Goal: Task Accomplishment & Management: Manage account settings

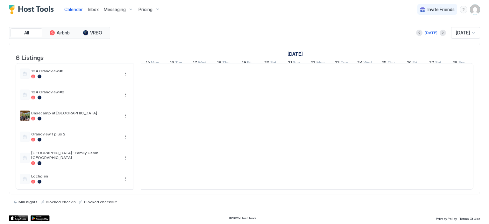
scroll to position [0, 354]
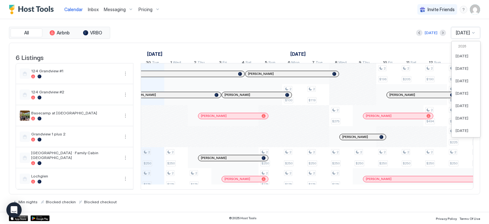
click at [466, 34] on span "[DATE]" at bounding box center [463, 33] width 14 height 6
click at [458, 105] on span "[DATE]" at bounding box center [461, 107] width 13 height 5
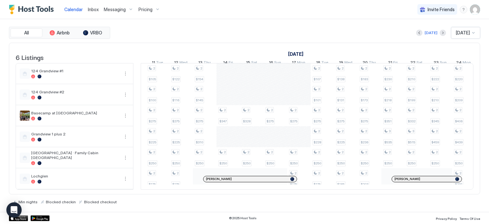
scroll to position [0, 605]
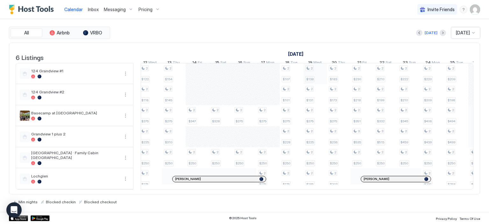
click at [323, 78] on div "2 $250 2 $421 2 $250 2 $200 2 $136 2 $136 2 $275 2 $225 2 $250 2 $206 2 $114 2 …" at bounding box center [162, 126] width 1272 height 126
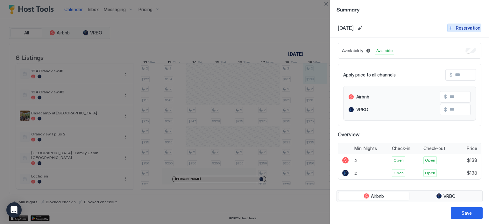
click at [456, 28] on div "Reservation" at bounding box center [468, 28] width 25 height 7
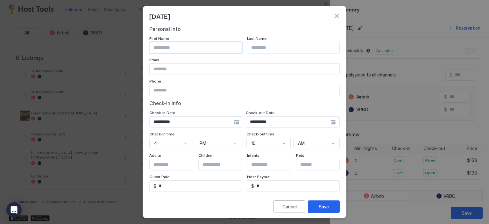
click at [185, 51] on input "Input Field" at bounding box center [196, 47] width 92 height 11
type input "***"
type input "*******"
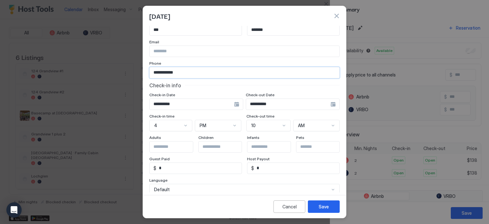
scroll to position [32, 0]
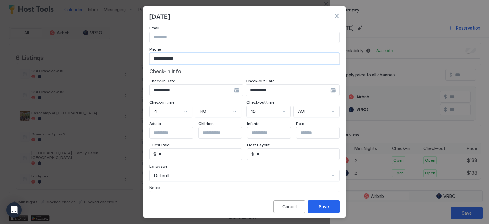
type input "**********"
click at [179, 135] on input "Input Field" at bounding box center [176, 132] width 52 height 11
type input "*"
click at [304, 19] on div "[DATE]" at bounding box center [244, 16] width 190 height 10
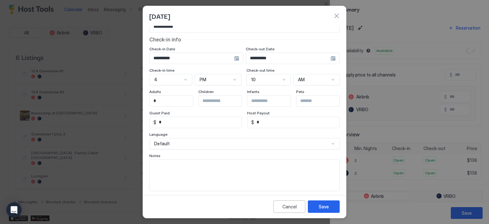
click at [185, 167] on textarea "Input Field" at bounding box center [245, 174] width 190 height 31
type textarea "**********"
click at [328, 58] on div "**********" at bounding box center [293, 58] width 94 height 11
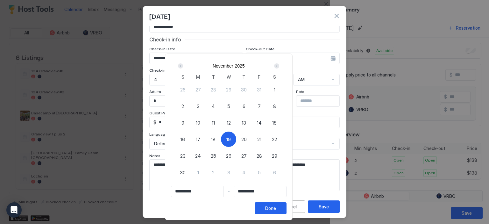
click at [186, 155] on span "23" at bounding box center [182, 155] width 5 height 7
type input "**********"
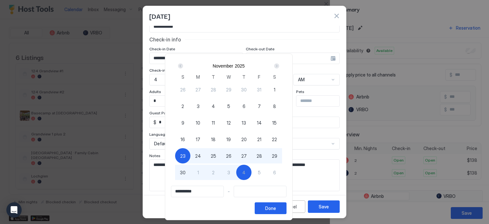
type input "**********"
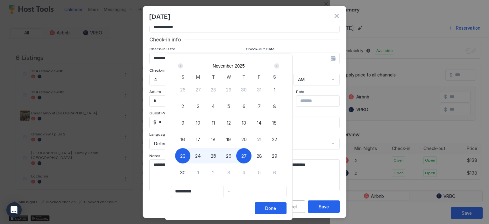
click at [231, 138] on span "19" at bounding box center [228, 139] width 4 height 7
type input "**********"
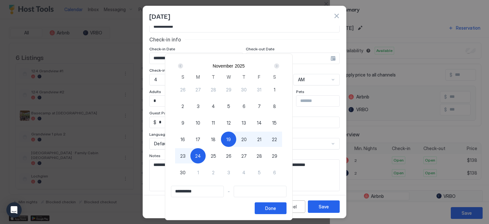
type input "**********"
click at [186, 154] on span "23" at bounding box center [182, 155] width 5 height 7
type input "**********"
click at [286, 208] on button "Done" at bounding box center [271, 208] width 32 height 12
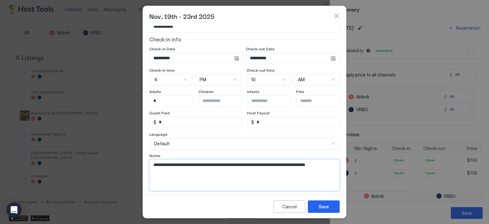
click at [182, 172] on textarea "**********" at bounding box center [242, 174] width 185 height 31
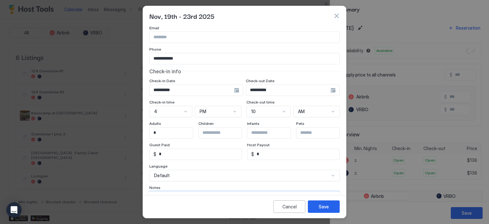
scroll to position [0, 0]
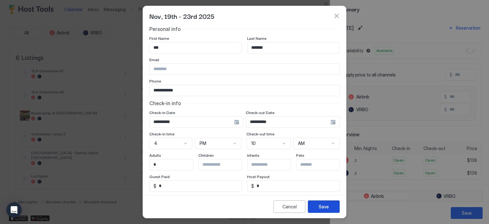
type textarea "**********"
click at [323, 209] on div "Save" at bounding box center [324, 206] width 10 height 7
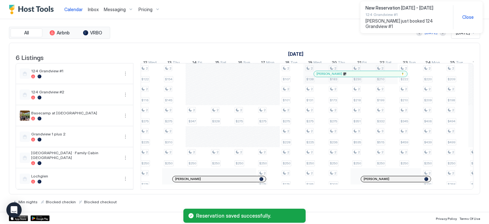
click at [390, 20] on span "[PERSON_NAME] just booked 124 Grandview #1" at bounding box center [406, 23] width 82 height 11
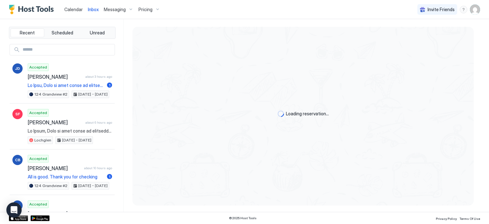
click at [92, 12] on link "Inbox" at bounding box center [93, 9] width 11 height 7
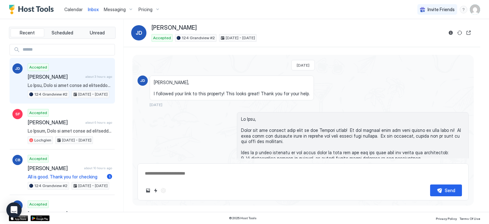
type textarea "*"
click at [77, 10] on span "Calendar" at bounding box center [73, 9] width 18 height 5
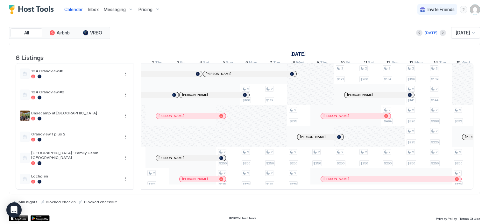
scroll to position [0, 426]
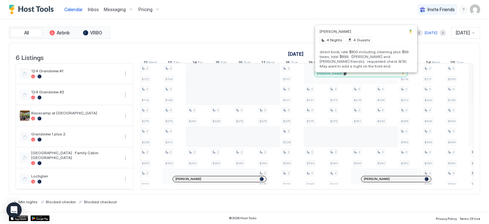
drag, startPoint x: 366, startPoint y: 79, endPoint x: 351, endPoint y: 78, distance: 15.3
click at [351, 76] on div "[PERSON_NAME]" at bounding box center [361, 74] width 88 height 4
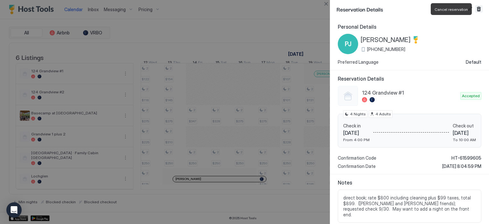
click at [477, 10] on button "Cancel reservation" at bounding box center [479, 9] width 8 height 8
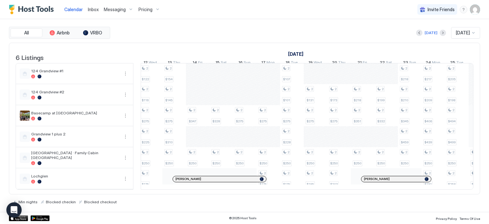
click at [315, 78] on div "2 $176 2 $387 2 $250 2 $115 2 $116 2 $275 2 $225 2 $250 2 $187 2 $107 2 $107 2 …" at bounding box center [351, 126] width 1272 height 126
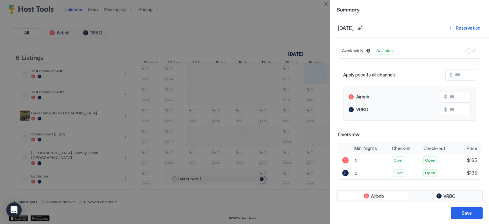
click at [295, 27] on div at bounding box center [244, 112] width 489 height 224
click at [296, 16] on div at bounding box center [244, 112] width 489 height 224
click at [328, 3] on button "Close" at bounding box center [326, 4] width 8 height 8
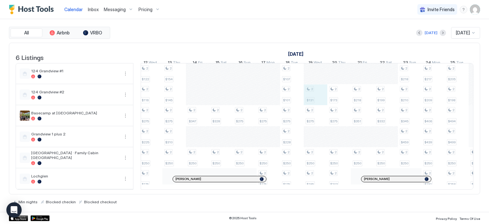
click at [322, 102] on div "2 $176 2 $387 2 $250 2 $115 2 $116 2 $275 2 $225 2 $250 2 $187 2 $107 2 $107 2 …" at bounding box center [351, 126] width 1272 height 126
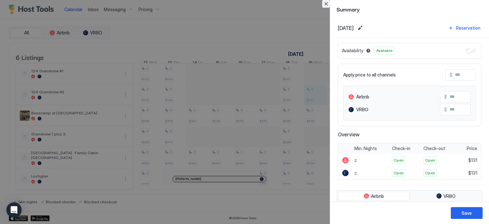
click at [323, 4] on button "Close" at bounding box center [326, 4] width 8 height 8
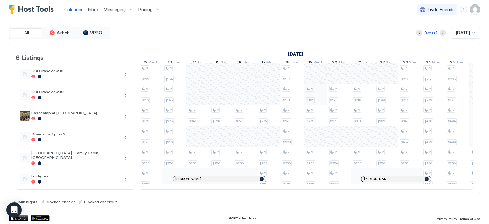
click at [317, 99] on div "2 $176 2 $387 2 $250 2 $115 2 $116 2 $275 2 $225 2 $250 2 $187 2 $107 2 $107 2 …" at bounding box center [351, 126] width 1272 height 126
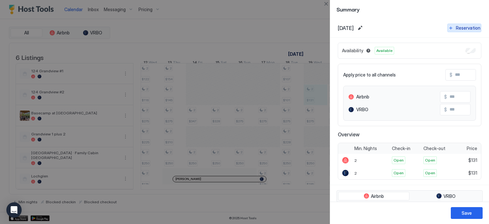
click at [471, 28] on div "Reservation" at bounding box center [468, 28] width 25 height 7
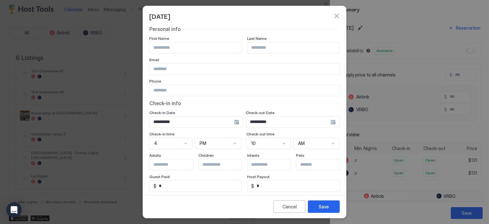
click at [194, 49] on input "Input Field" at bounding box center [196, 47] width 92 height 11
type input "***"
type input "*******"
click at [326, 122] on div "**********" at bounding box center [293, 121] width 94 height 11
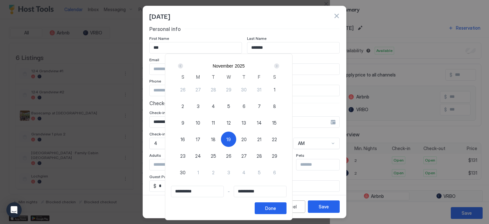
click at [186, 156] on span "23" at bounding box center [182, 155] width 5 height 7
type input "**********"
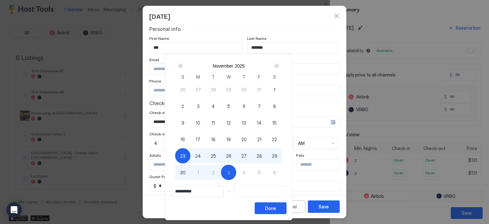
type input "**********"
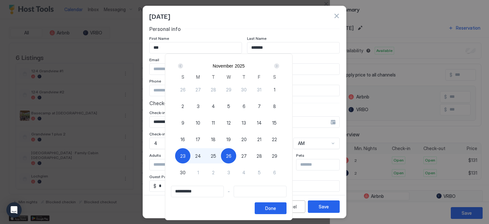
click at [231, 137] on span "19" at bounding box center [228, 139] width 4 height 7
type input "**********"
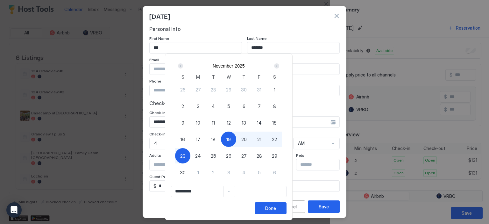
click at [186, 152] on span "23" at bounding box center [182, 155] width 5 height 7
type input "**********"
click at [276, 206] on div "Done" at bounding box center [270, 208] width 11 height 7
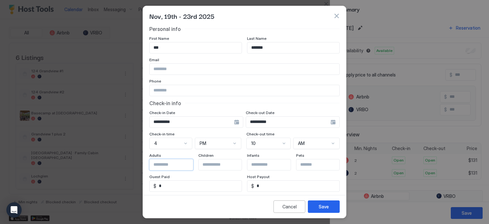
click at [178, 165] on input "Input Field" at bounding box center [176, 164] width 52 height 11
type input "*"
click at [171, 85] on input "Input Field" at bounding box center [245, 90] width 190 height 11
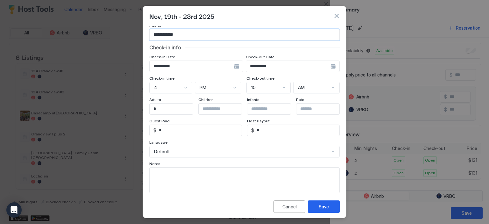
scroll to position [64, 0]
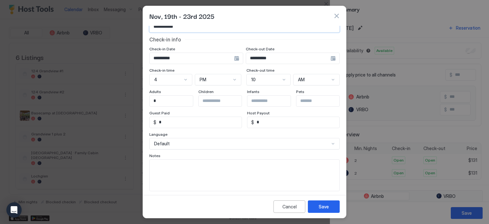
type input "**********"
click at [172, 177] on textarea "Input Field" at bounding box center [245, 174] width 190 height 31
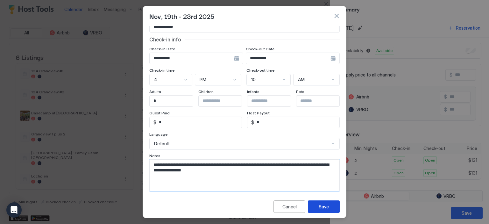
type textarea "**********"
click at [318, 208] on button "Save" at bounding box center [324, 206] width 32 height 12
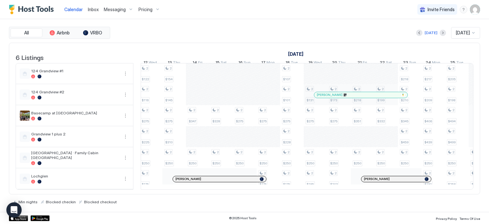
click at [317, 79] on div "2 $174 2 $387 2 $250 2 $115 2 $115 2 $275 2 $225 2 $250 2 $187 2 $107 2 $107 2 …" at bounding box center [351, 126] width 1272 height 126
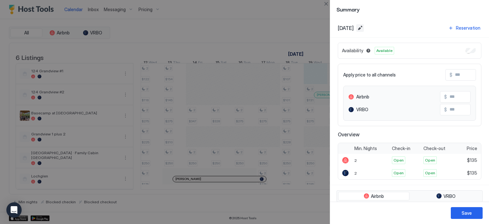
click at [364, 29] on button "Edit date range" at bounding box center [360, 28] width 8 height 8
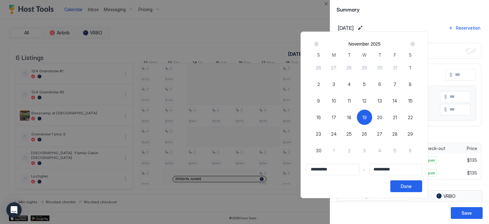
click at [321, 133] on span "23" at bounding box center [318, 134] width 5 height 7
type input "**********"
click at [367, 115] on span "19" at bounding box center [364, 117] width 4 height 7
type input "**********"
click at [326, 135] on div "23" at bounding box center [318, 133] width 15 height 15
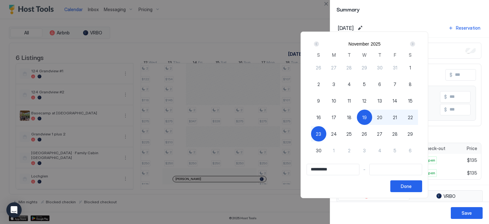
type input "**********"
click at [412, 185] on div "Done" at bounding box center [406, 186] width 11 height 7
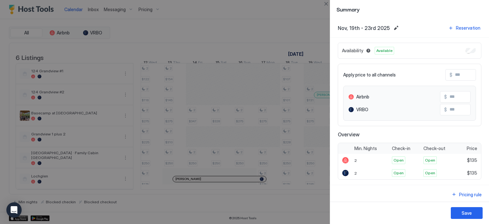
click at [288, 12] on div at bounding box center [244, 112] width 489 height 224
click at [328, 4] on button "Close" at bounding box center [326, 4] width 8 height 8
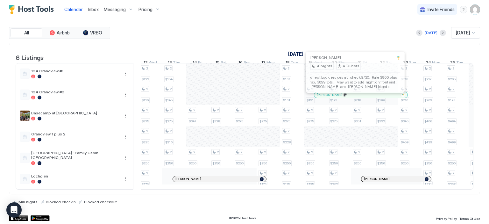
click at [355, 97] on div at bounding box center [355, 94] width 5 height 5
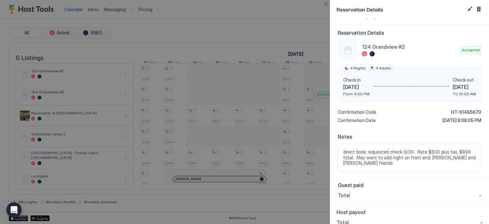
scroll to position [0, 0]
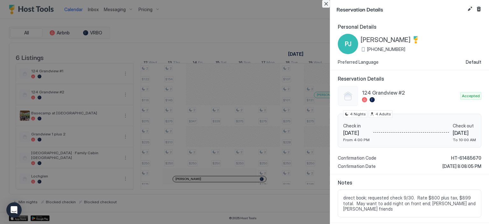
click at [325, 4] on button "Close" at bounding box center [326, 4] width 8 height 8
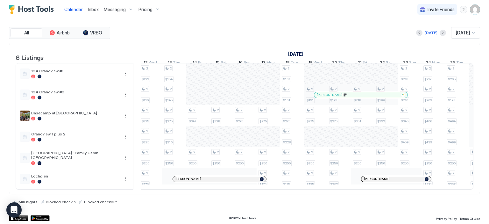
click at [112, 10] on span "Messaging" at bounding box center [115, 10] width 22 height 6
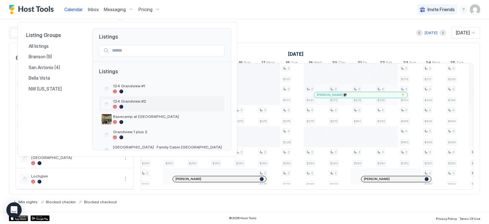
click at [141, 99] on span "124 Grandview #2" at bounding box center [167, 101] width 109 height 5
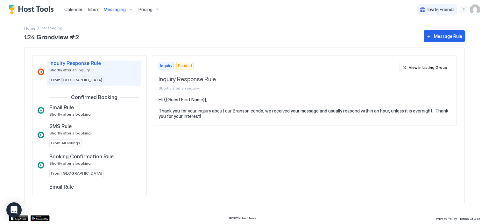
scroll to position [18, 0]
click at [87, 108] on div "Email Rule" at bounding box center [89, 106] width 81 height 6
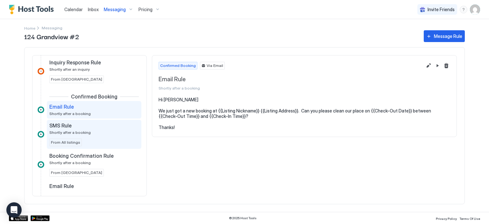
click at [85, 131] on span "Shortly after a booking" at bounding box center [69, 132] width 41 height 5
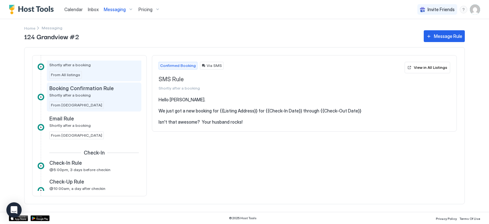
scroll to position [84, 0]
click at [79, 89] on span "Booking Confirmation Rule" at bounding box center [81, 89] width 64 height 6
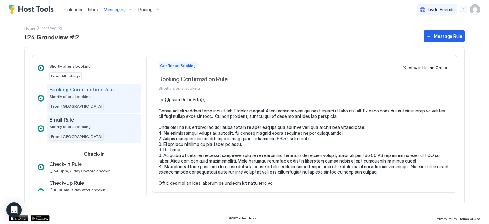
click at [98, 128] on div "Email Rule Shortly after a booking From [GEOGRAPHIC_DATA]" at bounding box center [93, 128] width 89 height 24
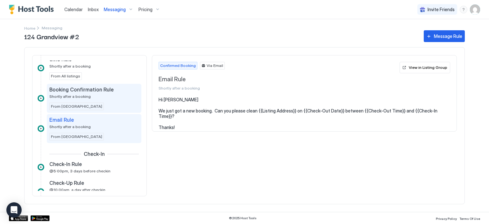
click at [84, 95] on span "Shortly after a booking" at bounding box center [69, 96] width 41 height 5
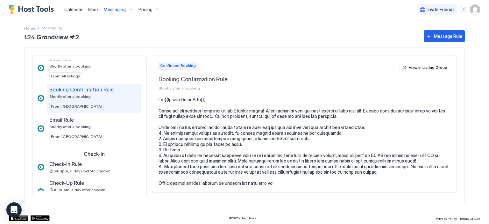
click at [89, 9] on span "Inbox" at bounding box center [93, 9] width 11 height 5
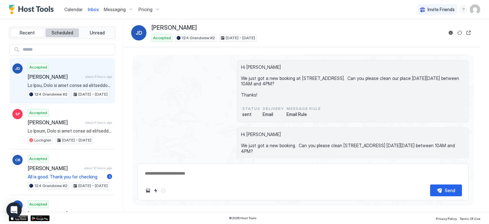
click at [56, 33] on span "Scheduled" at bounding box center [63, 33] width 22 height 6
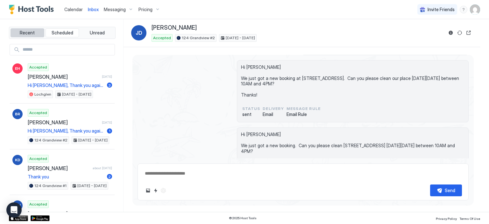
click at [31, 32] on span "Recent" at bounding box center [27, 33] width 15 height 6
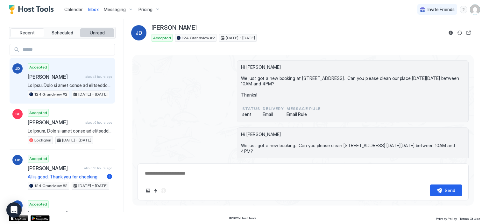
click at [100, 34] on span "Unread" at bounding box center [97, 33] width 15 height 6
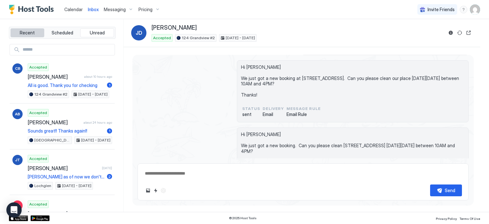
click at [27, 29] on button "Recent" at bounding box center [28, 32] width 34 height 9
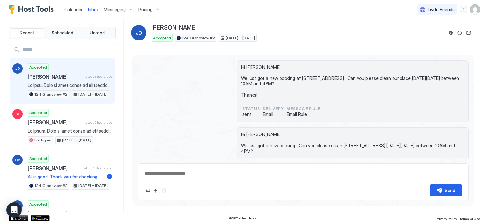
click at [107, 11] on span "Messaging" at bounding box center [115, 10] width 22 height 6
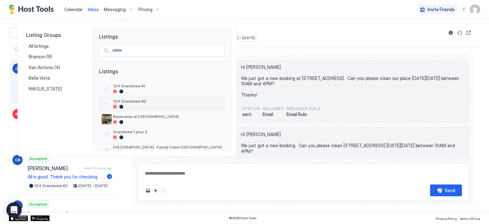
click at [129, 103] on span "124 Grandview #2" at bounding box center [167, 101] width 109 height 5
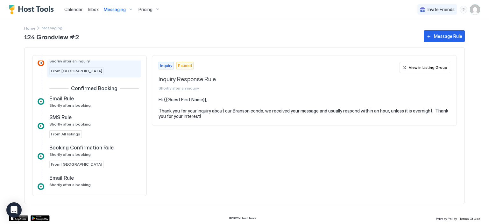
scroll to position [42, 0]
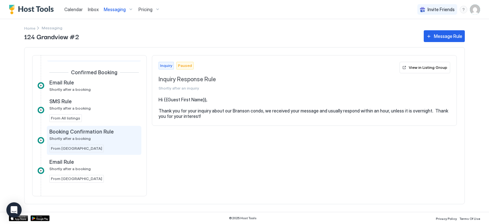
drag, startPoint x: 78, startPoint y: 133, endPoint x: 80, endPoint y: 131, distance: 3.4
click at [78, 132] on span "Booking Confirmation Rule" at bounding box center [81, 131] width 64 height 6
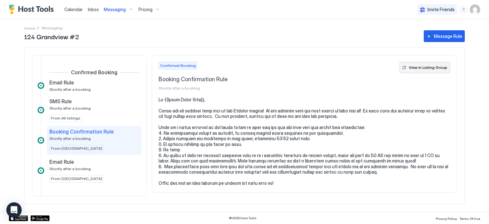
click at [436, 66] on div "View in Listing Group" at bounding box center [428, 68] width 39 height 6
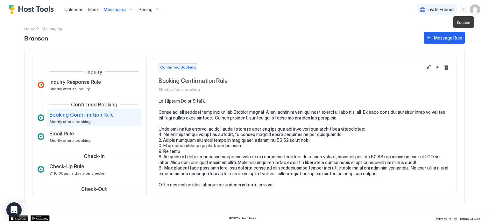
click at [463, 9] on div "menu" at bounding box center [464, 10] width 8 height 8
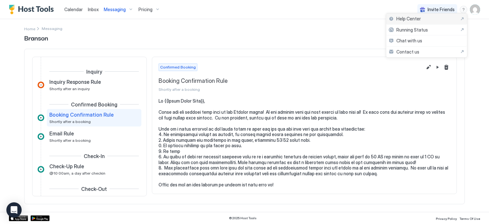
click at [419, 20] on span "Help Center" at bounding box center [408, 19] width 25 height 6
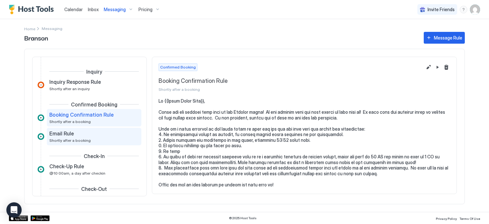
scroll to position [32, 0]
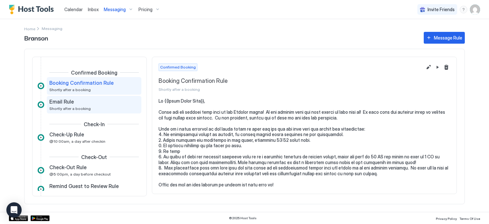
click at [85, 109] on span "Shortly after a booking" at bounding box center [69, 108] width 41 height 5
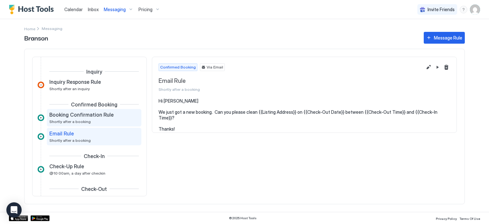
click at [84, 111] on span "Booking Confirmation Rule" at bounding box center [81, 114] width 64 height 6
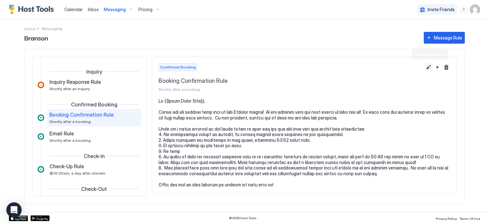
click at [430, 65] on button "Edit message rule" at bounding box center [429, 67] width 8 height 8
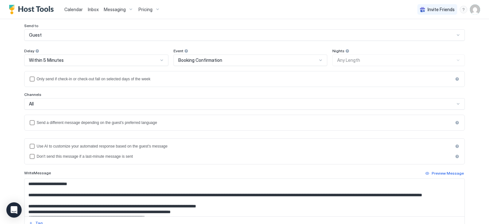
scroll to position [64, 0]
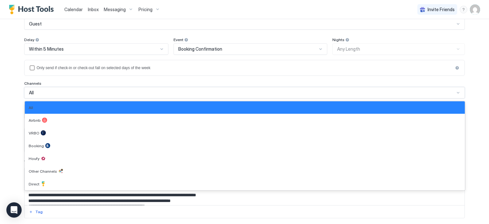
click at [455, 93] on div at bounding box center [457, 92] width 5 height 5
click at [5, 62] on div "**********" at bounding box center [244, 112] width 489 height 224
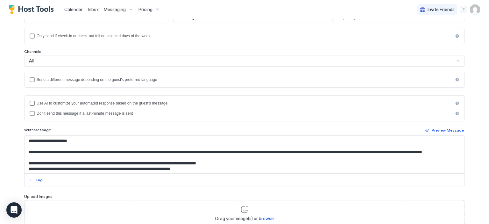
scroll to position [0, 0]
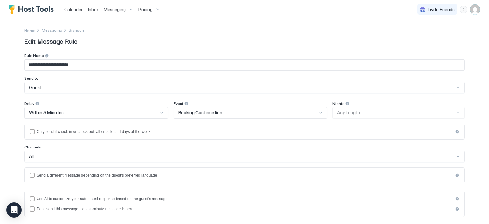
click at [112, 11] on span "Messaging" at bounding box center [115, 10] width 22 height 6
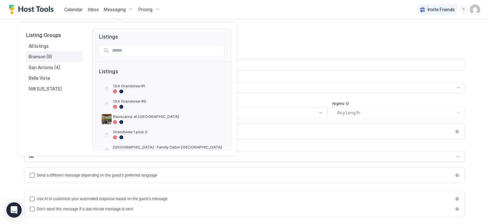
click at [37, 56] on span "Branson" at bounding box center [38, 57] width 18 height 6
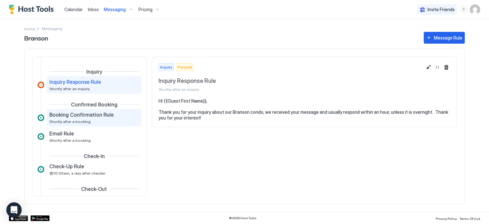
click at [93, 115] on span "Booking Confirmation Rule" at bounding box center [81, 114] width 64 height 6
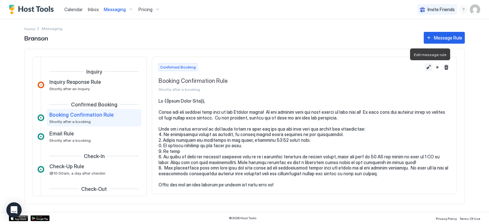
click at [430, 66] on button "Edit message rule" at bounding box center [429, 67] width 8 height 8
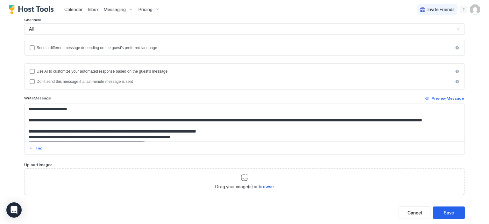
scroll to position [95, 0]
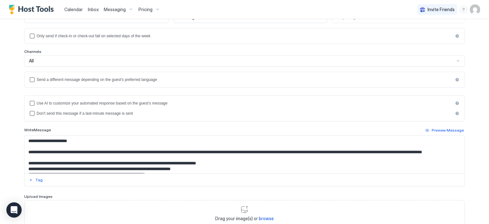
click at [456, 60] on div at bounding box center [457, 60] width 5 height 5
click at [2, 80] on div "**********" at bounding box center [244, 112] width 489 height 224
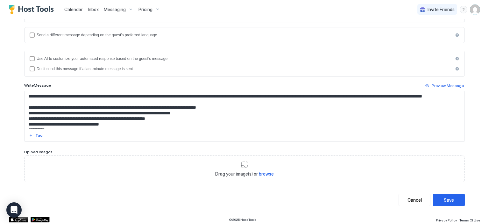
scroll to position [0, 0]
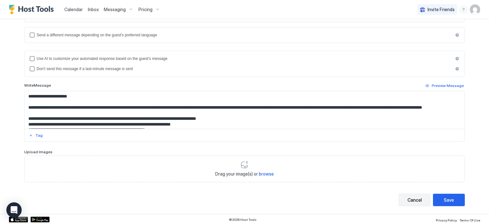
click at [403, 197] on button "Cancel" at bounding box center [415, 200] width 32 height 12
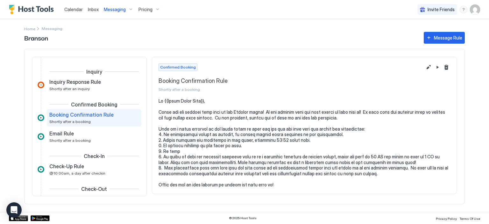
click at [76, 9] on span "Calendar" at bounding box center [73, 9] width 18 height 5
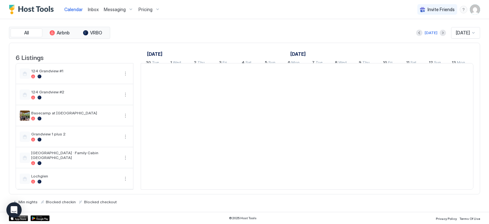
scroll to position [0, 354]
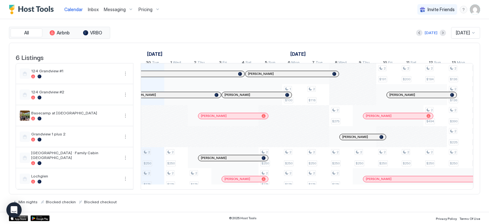
click at [93, 10] on span "Inbox" at bounding box center [93, 9] width 11 height 5
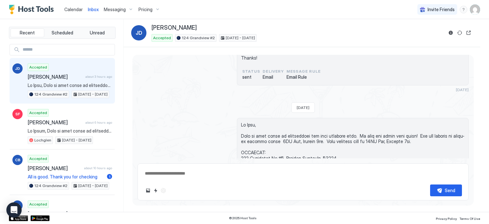
scroll to position [573, 0]
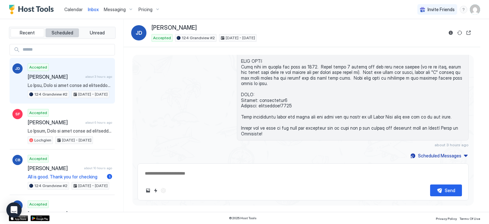
click at [60, 34] on span "Scheduled" at bounding box center [63, 33] width 22 height 6
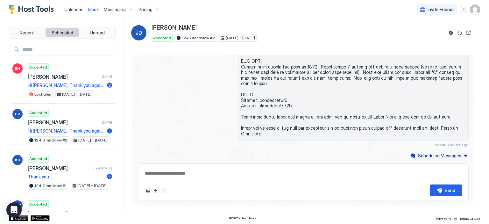
type textarea "*"
click at [74, 11] on span "Calendar" at bounding box center [73, 9] width 18 height 5
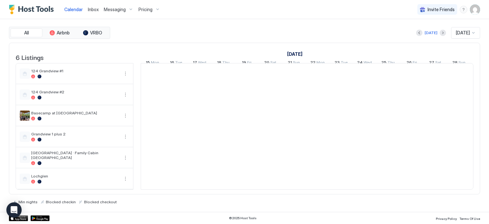
scroll to position [0, 354]
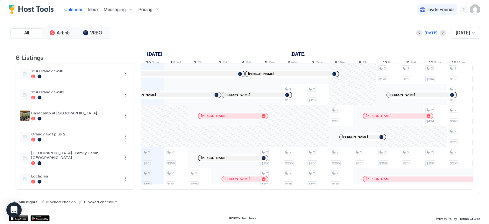
click at [466, 30] on span "[DATE]" at bounding box center [463, 33] width 14 height 6
click at [465, 105] on span "[DATE]" at bounding box center [461, 107] width 13 height 5
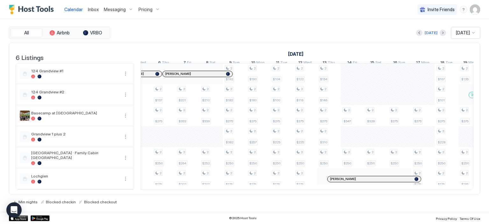
scroll to position [0, 477]
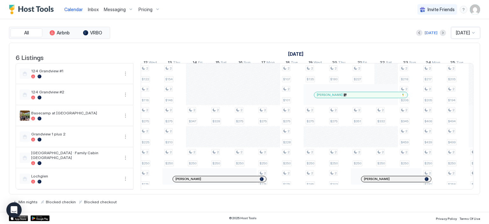
click at [144, 12] on div "Pricing" at bounding box center [149, 9] width 27 height 11
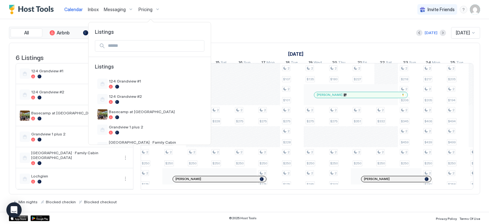
click at [200, 6] on div at bounding box center [244, 112] width 489 height 224
